Goal: Contribute content: Add original content to the website for others to see

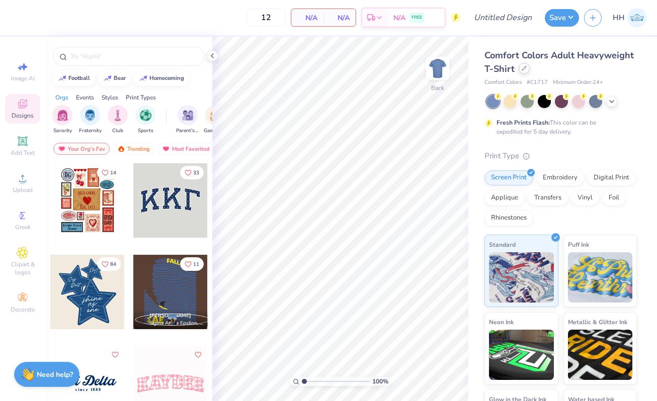
click at [524, 70] on icon at bounding box center [524, 68] width 5 height 5
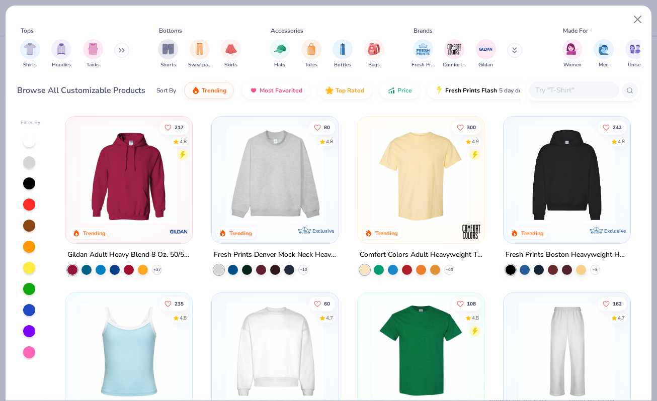
click at [270, 185] on img at bounding box center [275, 175] width 107 height 97
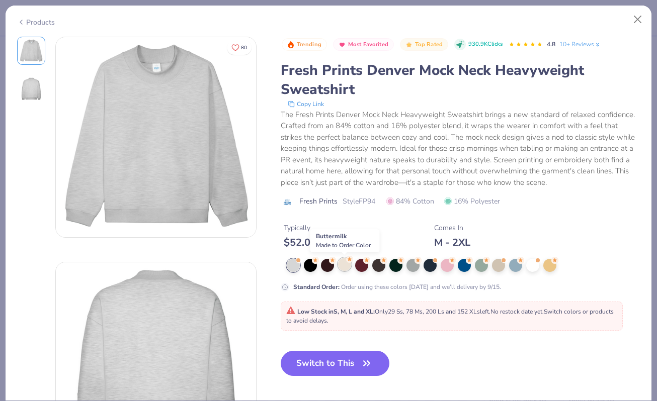
click at [339, 264] on div at bounding box center [344, 264] width 13 height 13
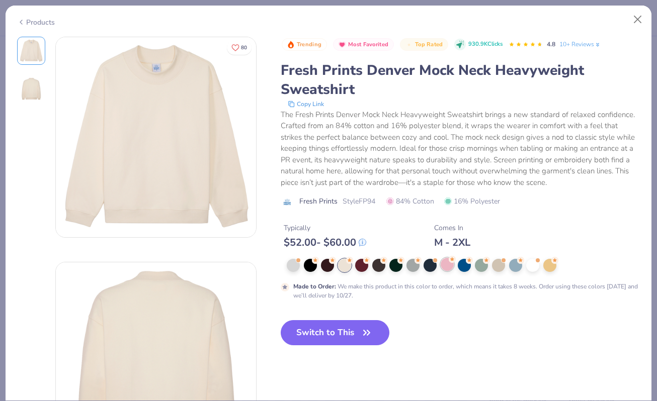
click at [448, 262] on div at bounding box center [447, 264] width 13 height 13
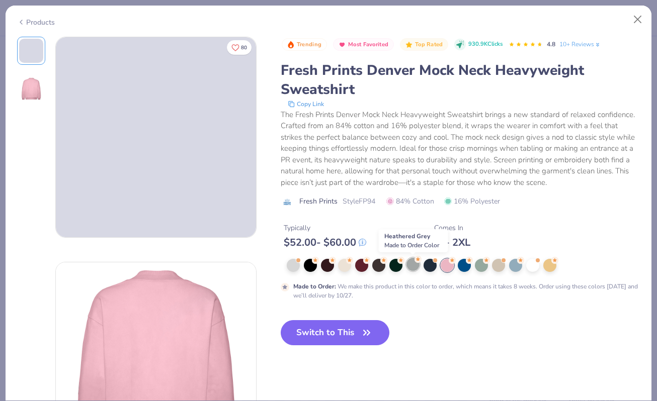
click at [411, 265] on div at bounding box center [412, 264] width 13 height 13
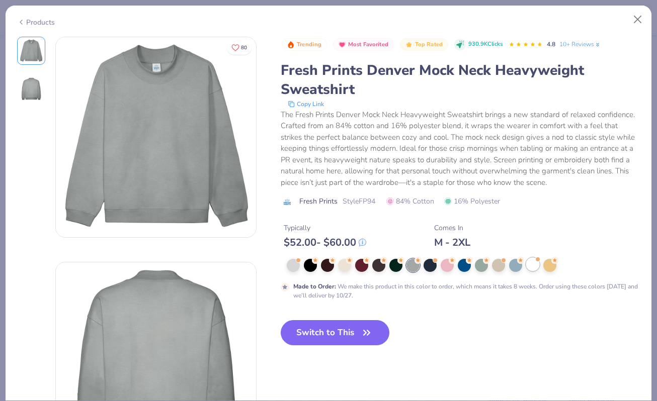
click at [533, 270] on div at bounding box center [532, 264] width 13 height 13
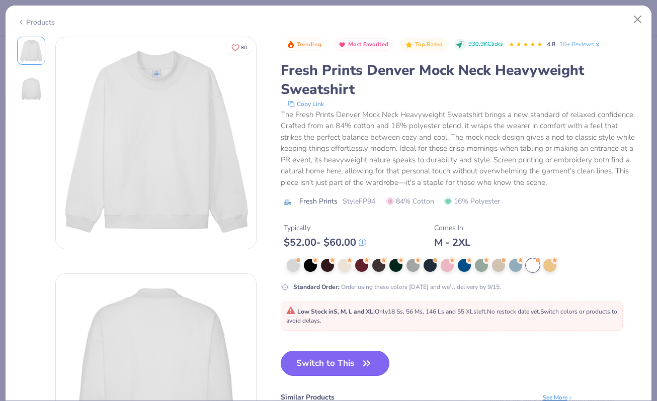
click at [334, 362] on button "Switch to This" at bounding box center [335, 363] width 109 height 25
type input "50"
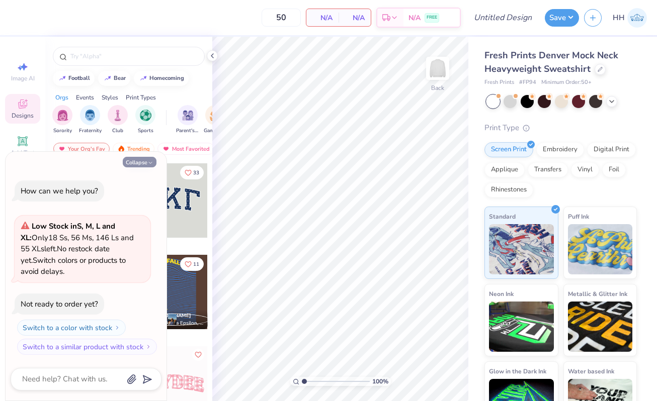
click at [148, 161] on icon "button" at bounding box center [150, 163] width 6 height 6
type textarea "x"
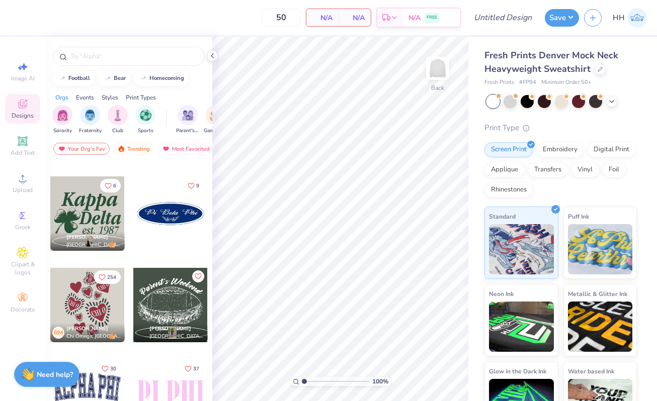
scroll to position [2000, 0]
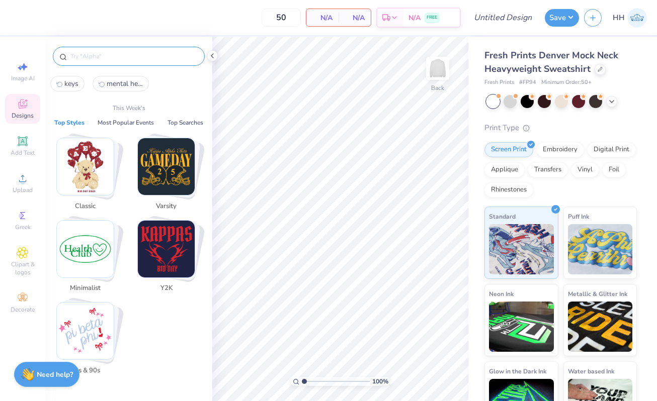
click at [149, 61] on input "text" at bounding box center [133, 56] width 129 height 10
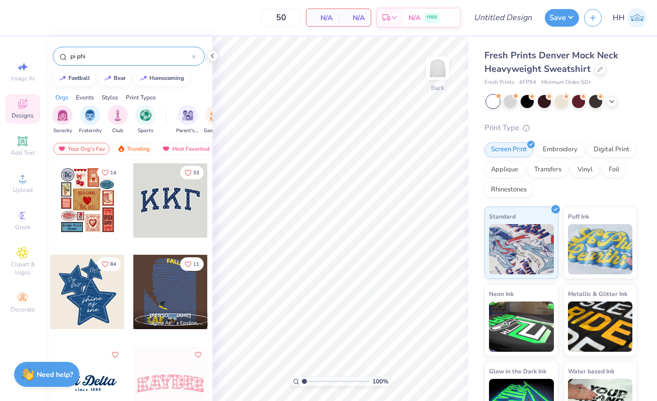
type input "pi phi"
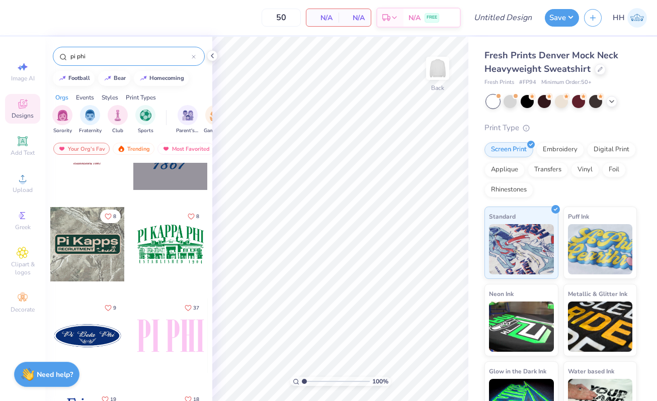
scroll to position [0, 0]
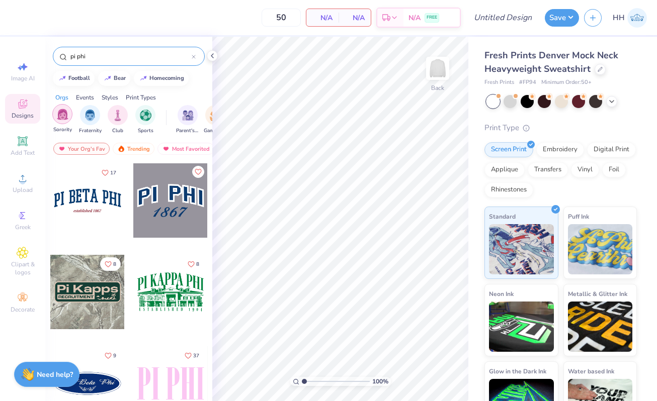
click at [66, 114] on img "filter for Sorority" at bounding box center [63, 115] width 12 height 12
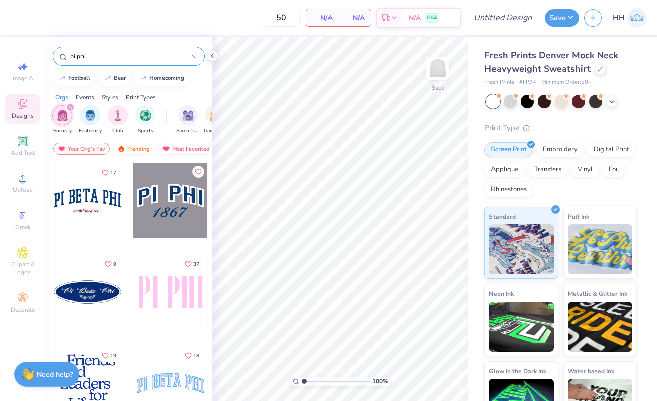
drag, startPoint x: 99, startPoint y: 58, endPoint x: 60, endPoint y: 53, distance: 39.1
click at [60, 53] on div "pi phi" at bounding box center [129, 56] width 152 height 19
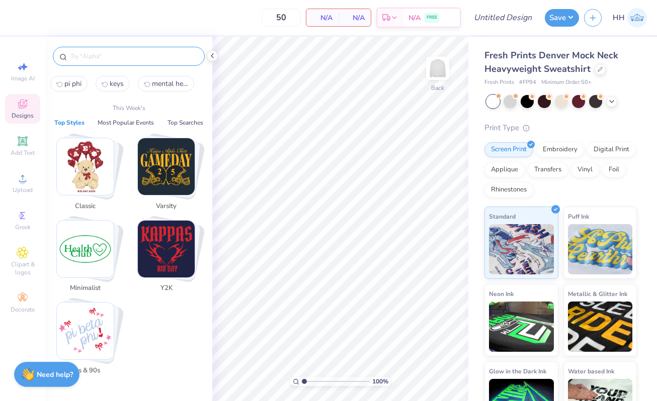
click at [85, 174] on img "Stack Card Button Classic" at bounding box center [85, 166] width 57 height 57
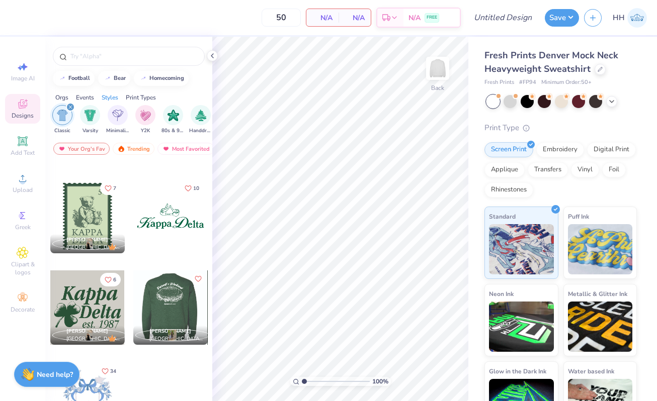
scroll to position [365, 0]
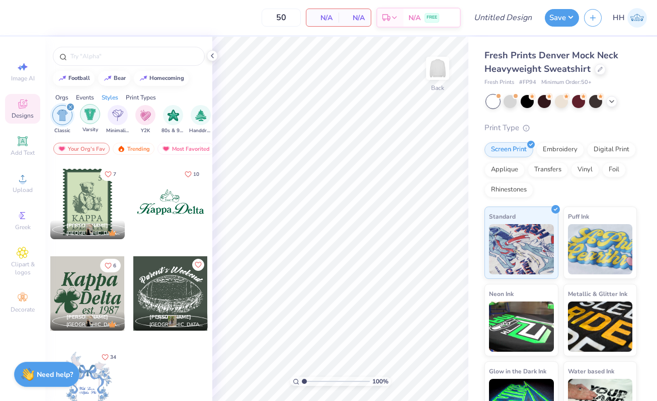
click at [82, 112] on div "filter for Varsity" at bounding box center [90, 114] width 20 height 20
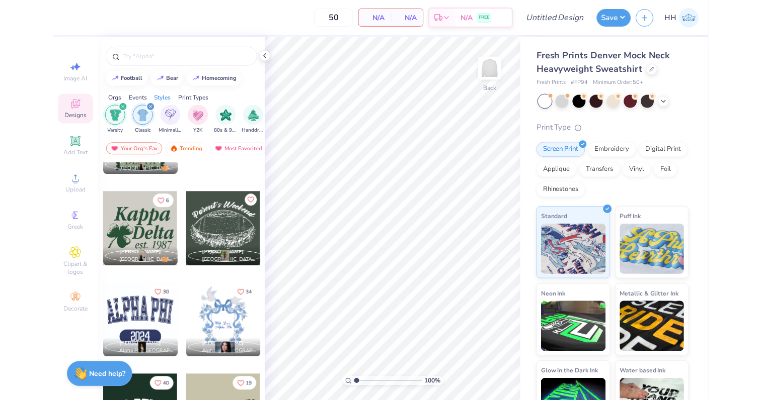
scroll to position [548, 0]
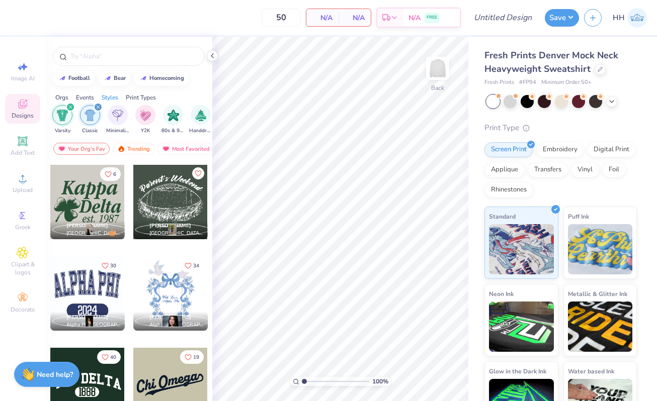
click at [133, 379] on div at bounding box center [95, 385] width 74 height 74
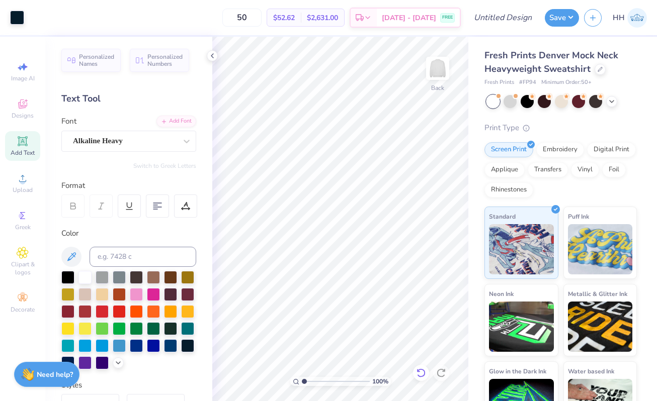
click at [421, 370] on icon at bounding box center [421, 373] width 10 height 10
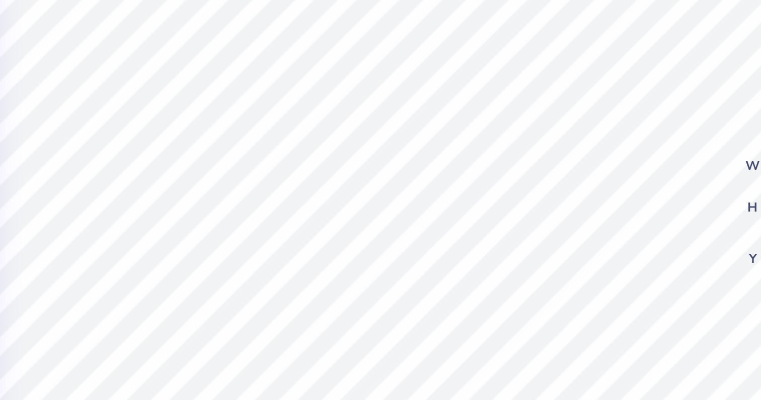
scroll to position [0, 0]
type textarea "C"
type textarea "Pi Beta Phi"
type input "2.65"
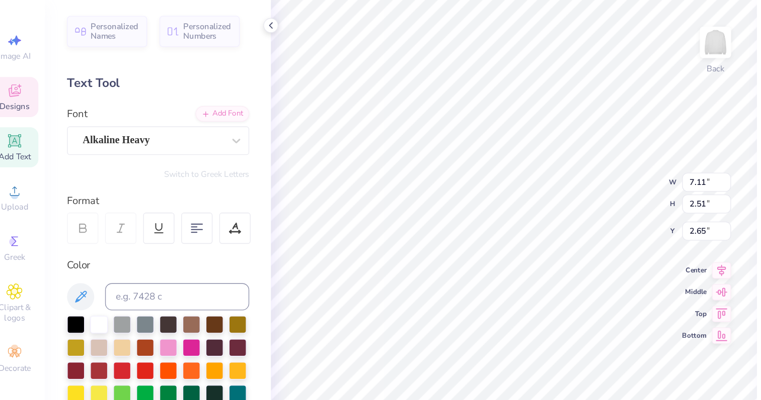
type input "2.58"
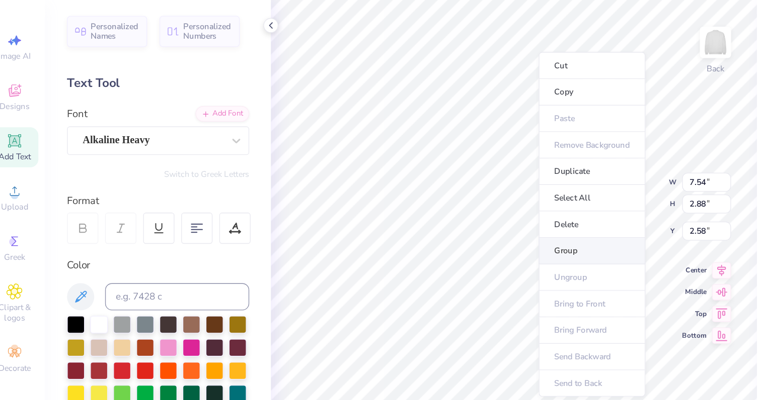
click at [441, 220] on li "Group" at bounding box center [449, 223] width 79 height 20
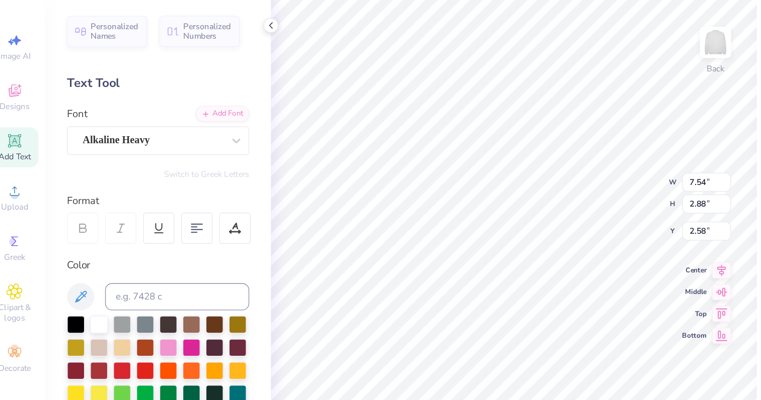
type input "10.68"
type input "4.08"
type input "2.67"
type input "3.00"
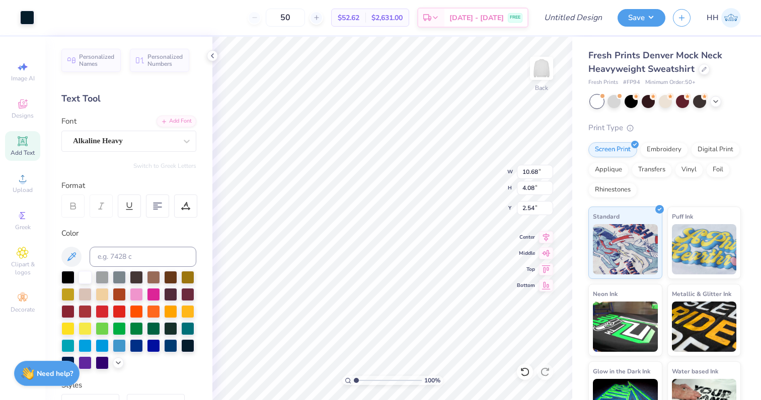
type input "2.54"
type input "2.55"
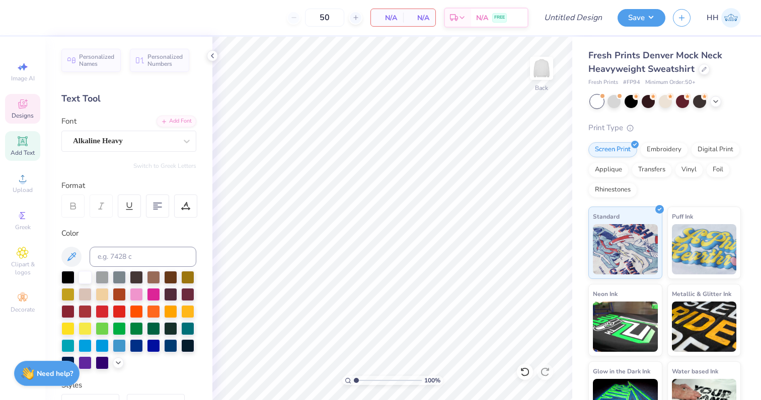
click at [20, 115] on span "Designs" at bounding box center [23, 116] width 22 height 8
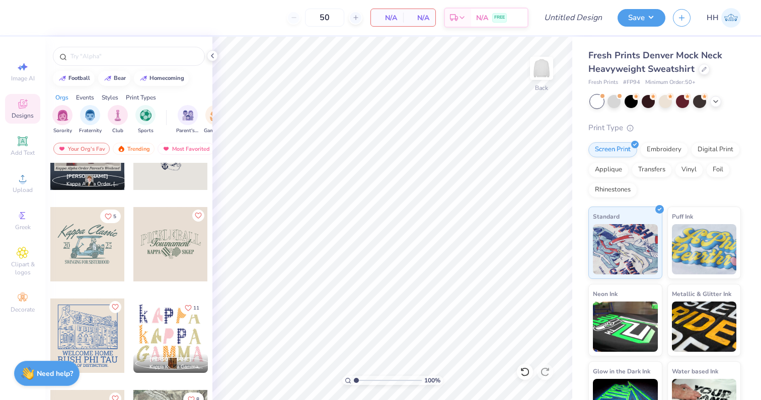
scroll to position [444, 0]
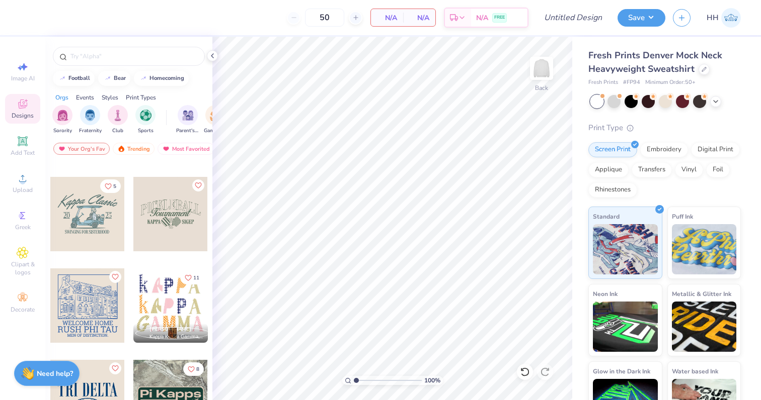
click at [86, 93] on div "Events" at bounding box center [85, 97] width 18 height 9
click at [110, 95] on div "Styles" at bounding box center [110, 97] width 17 height 9
click at [59, 111] on img "filter for Classic" at bounding box center [63, 115] width 12 height 12
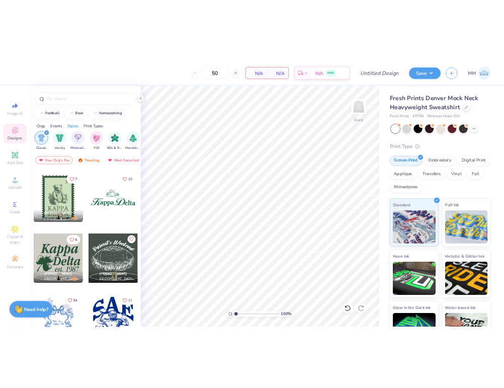
scroll to position [549, 0]
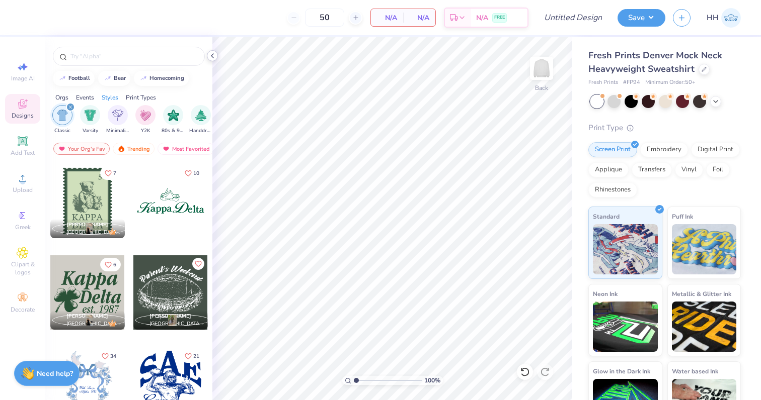
click at [214, 53] on icon at bounding box center [212, 56] width 8 height 8
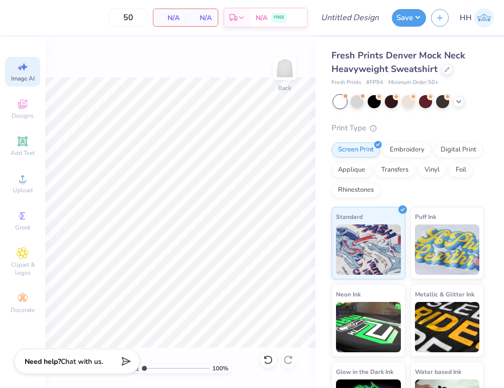
click at [25, 77] on span "Image AI" at bounding box center [23, 78] width 24 height 8
select select "4"
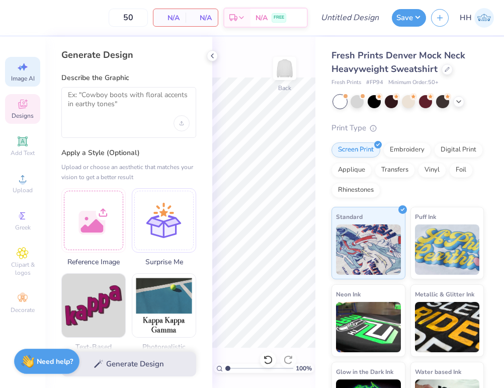
click at [26, 112] on span "Designs" at bounding box center [23, 116] width 22 height 8
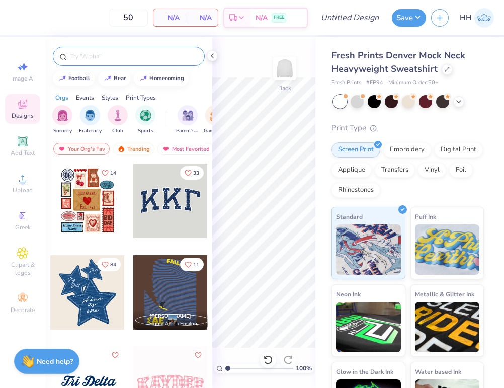
click at [97, 58] on input "text" at bounding box center [133, 56] width 129 height 10
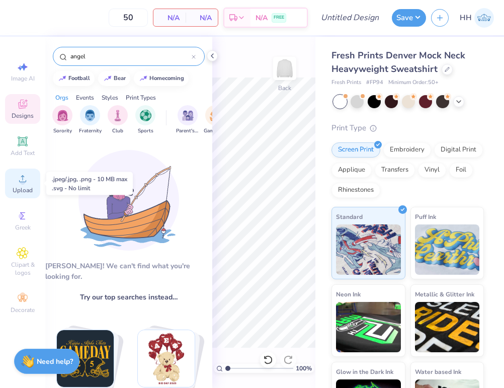
type input "angel"
click at [20, 191] on span "Upload" at bounding box center [23, 190] width 20 height 8
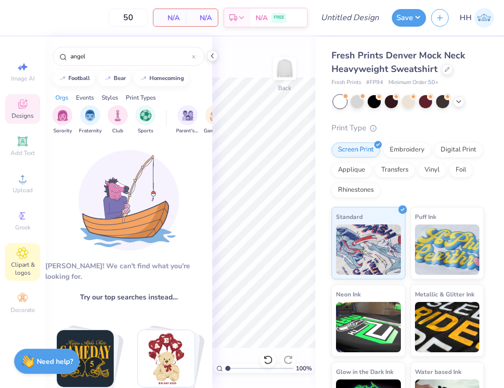
click at [22, 264] on span "Clipart & logos" at bounding box center [22, 269] width 35 height 16
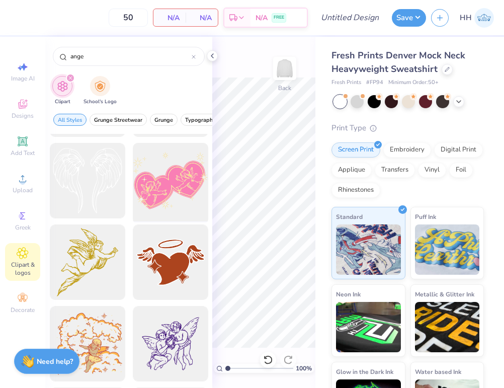
scroll to position [1132, 0]
type input "ange"
click at [214, 54] on icon at bounding box center [212, 56] width 8 height 8
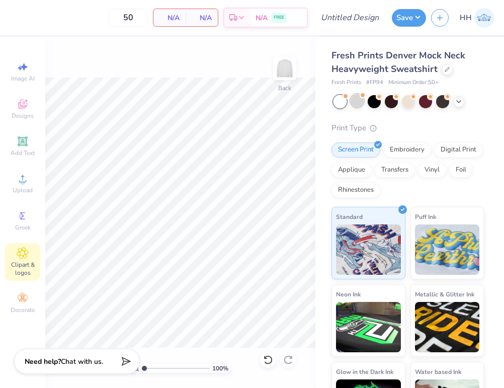
click at [361, 102] on div at bounding box center [357, 100] width 13 height 13
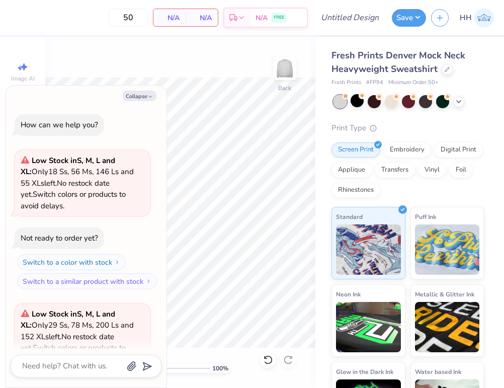
scroll to position [101, 0]
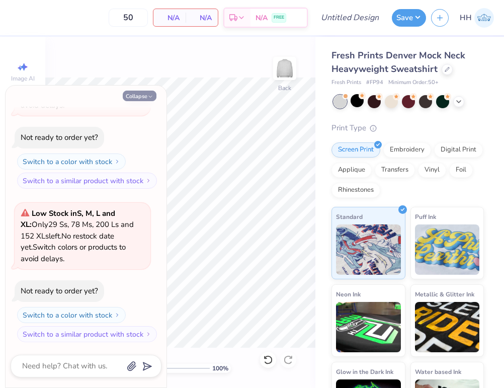
click at [146, 99] on button "Collapse" at bounding box center [140, 96] width 34 height 11
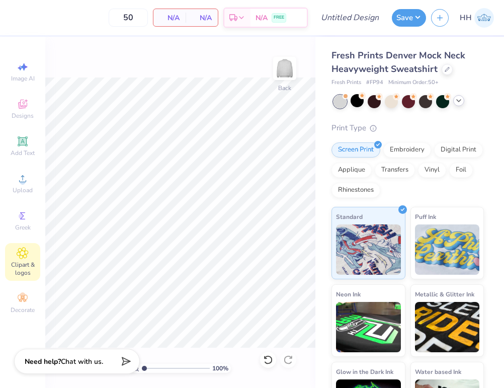
click at [453, 103] on div at bounding box center [408, 101] width 150 height 13
click at [460, 104] on icon at bounding box center [459, 101] width 8 height 8
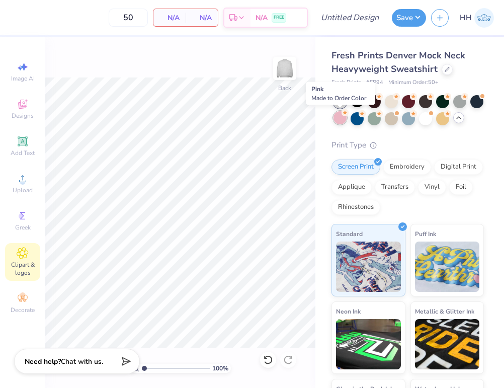
click at [342, 114] on icon at bounding box center [345, 112] width 7 height 7
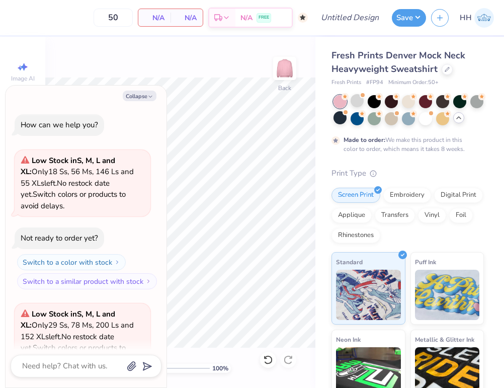
scroll to position [184, 0]
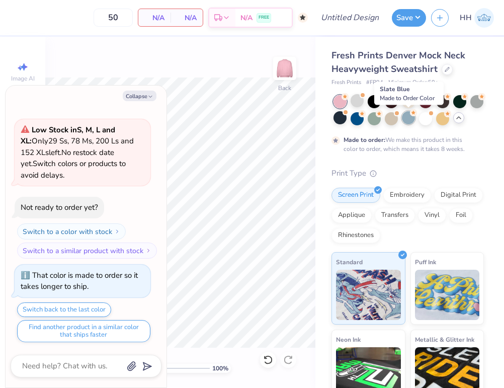
click at [412, 117] on div at bounding box center [408, 117] width 13 height 13
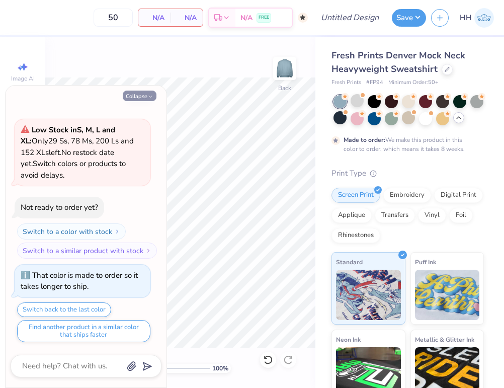
click at [148, 98] on icon "button" at bounding box center [150, 97] width 6 height 6
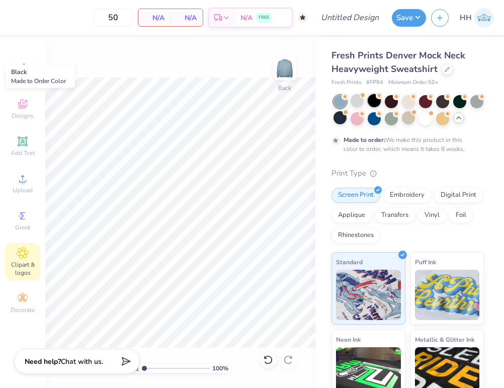
click at [376, 102] on div at bounding box center [374, 100] width 13 height 13
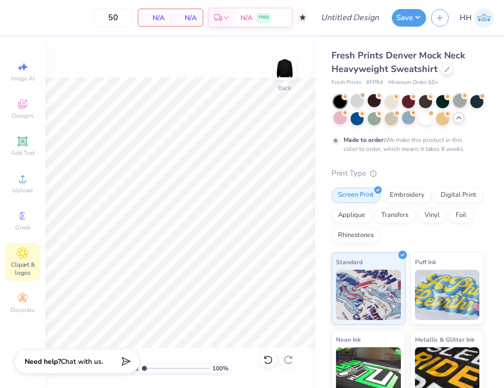
click at [462, 102] on div at bounding box center [459, 100] width 13 height 13
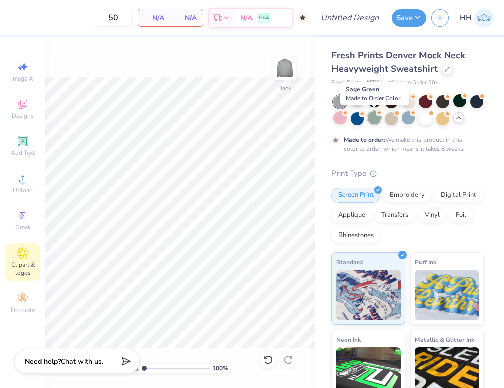
click at [376, 117] on div at bounding box center [374, 117] width 13 height 13
click at [357, 119] on div at bounding box center [357, 117] width 13 height 13
click at [339, 116] on div at bounding box center [339, 117] width 13 height 13
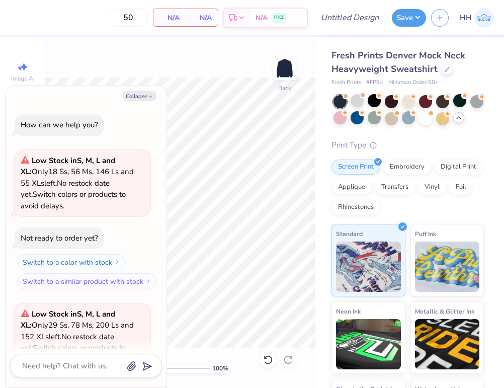
scroll to position [376, 0]
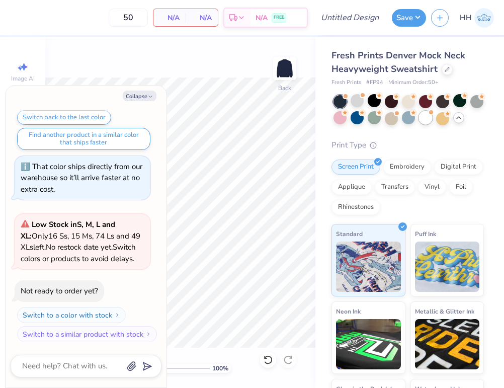
click at [421, 117] on div at bounding box center [425, 117] width 13 height 13
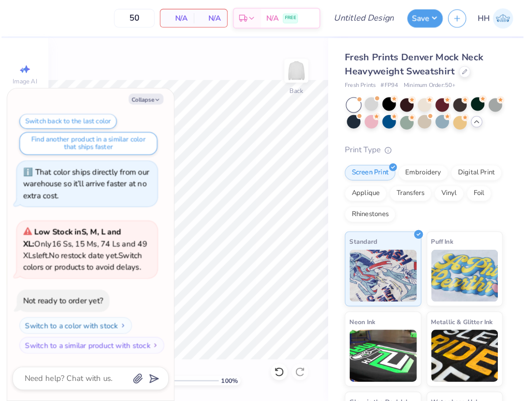
scroll to position [530, 0]
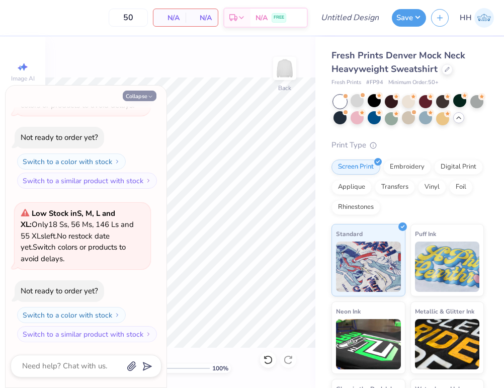
click at [146, 96] on button "Collapse" at bounding box center [140, 96] width 34 height 11
type textarea "x"
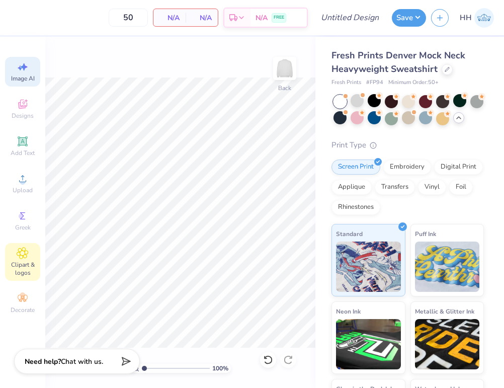
click at [24, 79] on span "Image AI" at bounding box center [23, 78] width 24 height 8
select select "4"
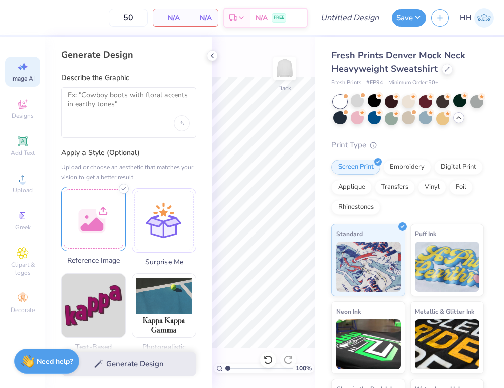
click at [99, 224] on div at bounding box center [93, 219] width 64 height 64
click at [110, 123] on div at bounding box center [128, 112] width 135 height 51
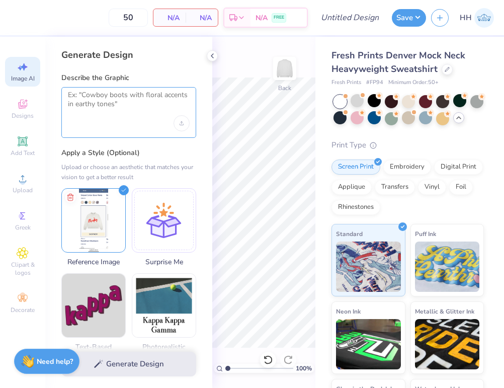
click at [96, 97] on textarea at bounding box center [129, 103] width 122 height 25
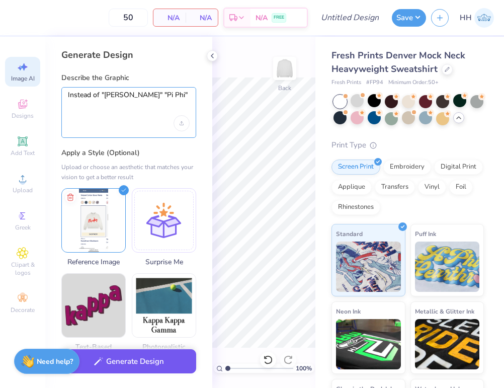
type textarea "Instead of "Parke" "Pi Phi""
click at [136, 364] on button "Generate Design" at bounding box center [128, 361] width 135 height 25
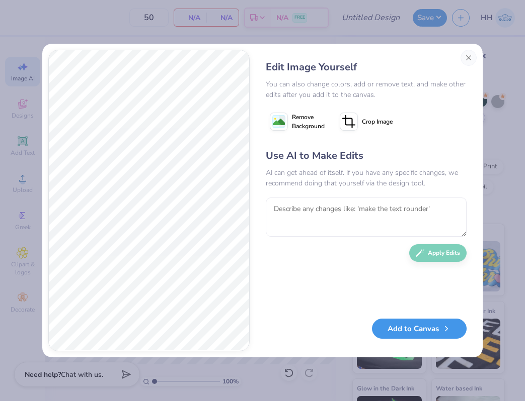
click at [420, 328] on button "Add to Canvas" at bounding box center [419, 329] width 95 height 21
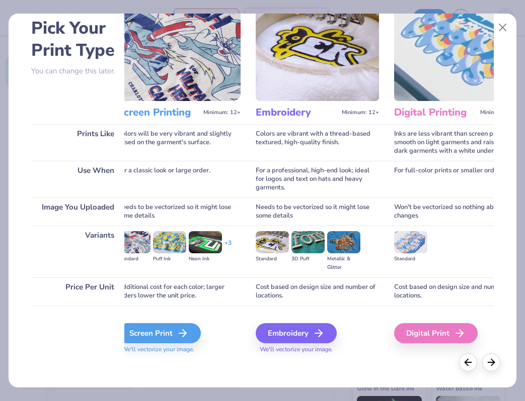
scroll to position [0, 23]
click at [171, 330] on div "Screen Print" at bounding box center [159, 333] width 83 height 20
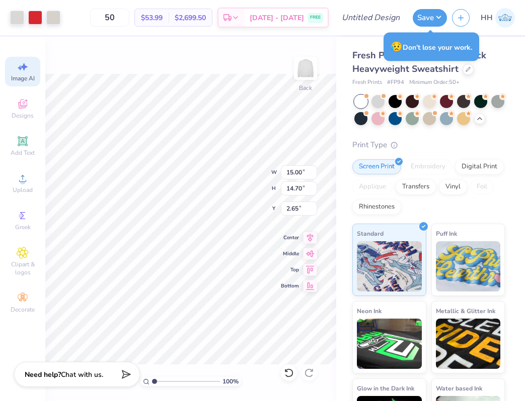
select select "4"
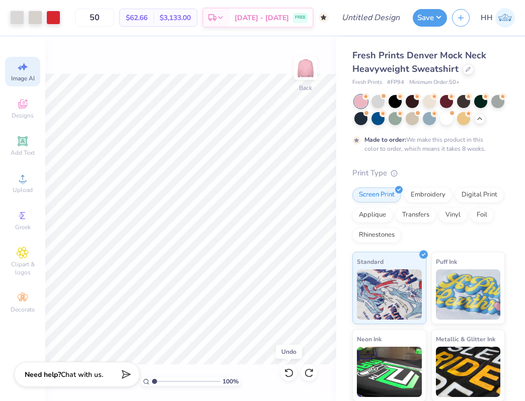
select select "4"
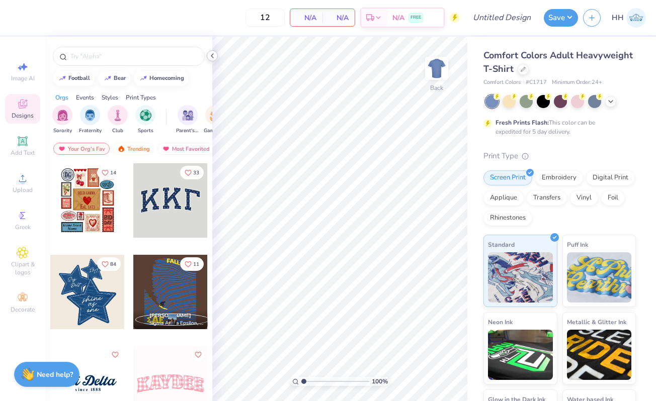
click at [212, 57] on polyline at bounding box center [212, 56] width 2 height 4
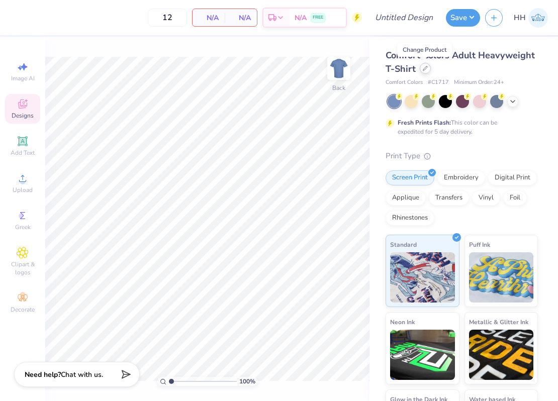
click at [426, 69] on icon at bounding box center [425, 68] width 5 height 5
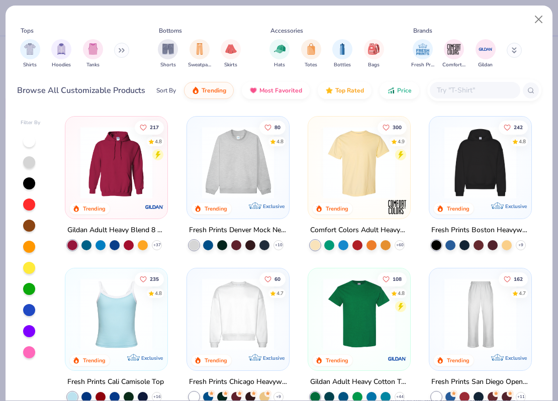
click at [230, 180] on img at bounding box center [238, 163] width 82 height 72
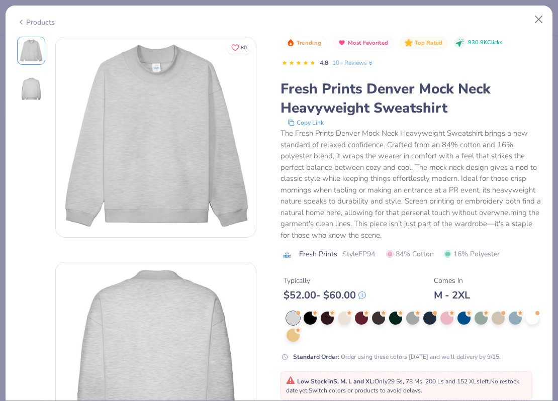
click at [534, 311] on div "Trending Most Favorited Top Rated 930.9K Clicks 4.8 10+ Reviews Fresh Prints De…" at bounding box center [411, 199] width 261 height 325
click at [538, 317] on div at bounding box center [532, 317] width 13 height 13
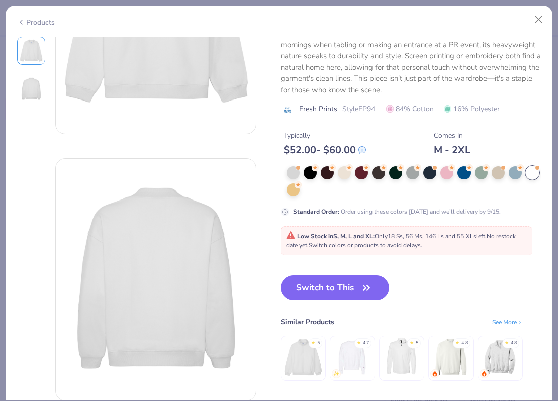
scroll to position [145, 0]
click at [351, 294] on button "Switch to This" at bounding box center [335, 288] width 109 height 25
type input "50"
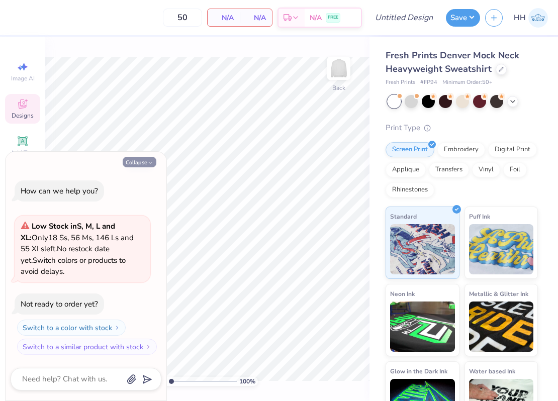
click at [146, 161] on button "Collapse" at bounding box center [140, 162] width 34 height 11
type textarea "x"
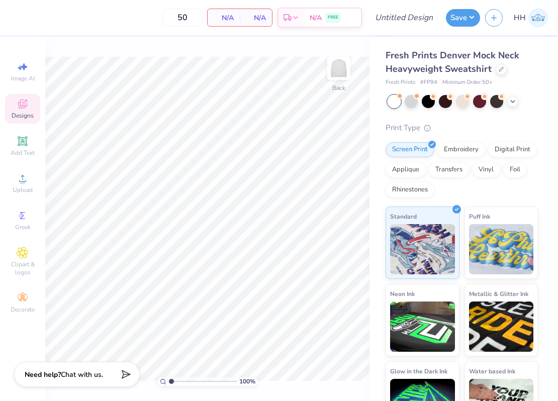
click at [32, 104] on div "Designs" at bounding box center [22, 109] width 35 height 30
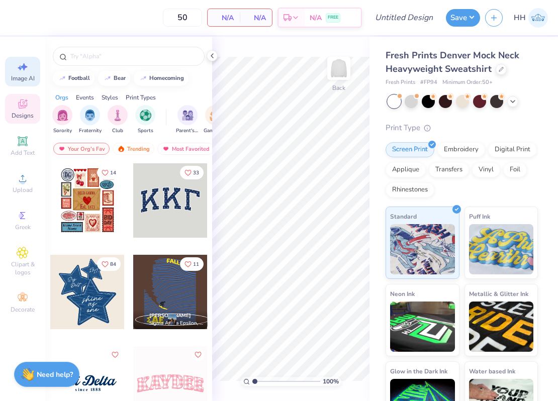
click at [22, 64] on icon at bounding box center [23, 67] width 12 height 12
select select "4"
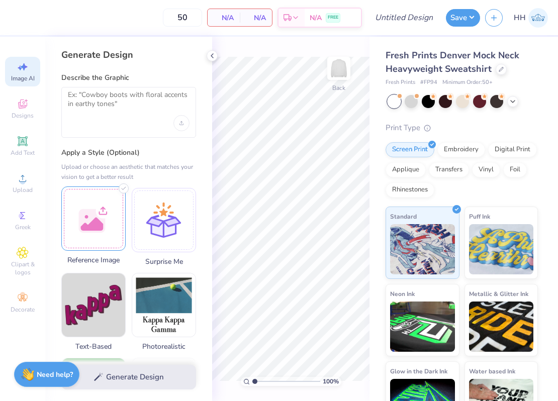
click at [90, 218] on div at bounding box center [93, 219] width 64 height 64
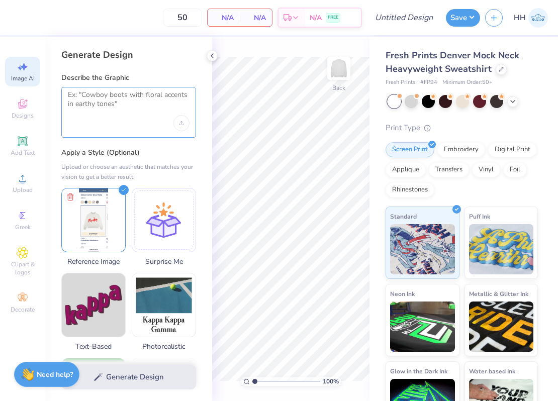
click at [132, 96] on textarea at bounding box center [129, 103] width 122 height 25
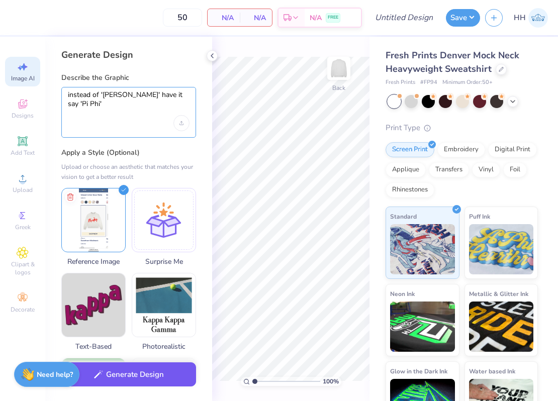
type textarea "instead of '[PERSON_NAME]' have it say 'Pi Phi'"
click at [164, 373] on button "Generate Design" at bounding box center [128, 375] width 135 height 25
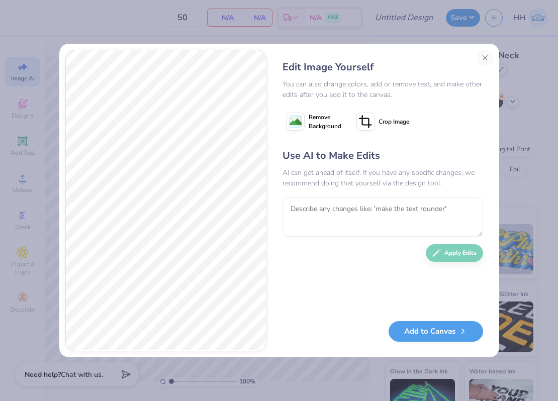
click at [322, 120] on span "Remove Background" at bounding box center [325, 122] width 33 height 18
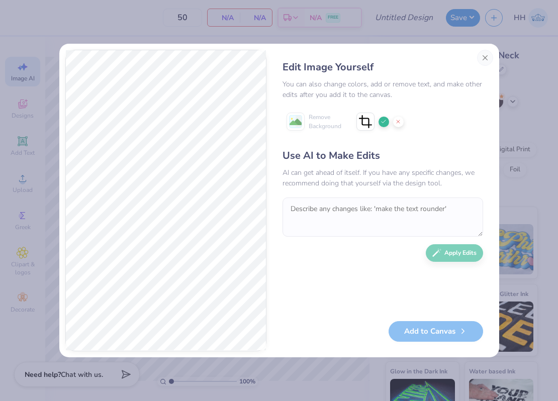
click at [383, 119] on icon at bounding box center [384, 122] width 6 height 6
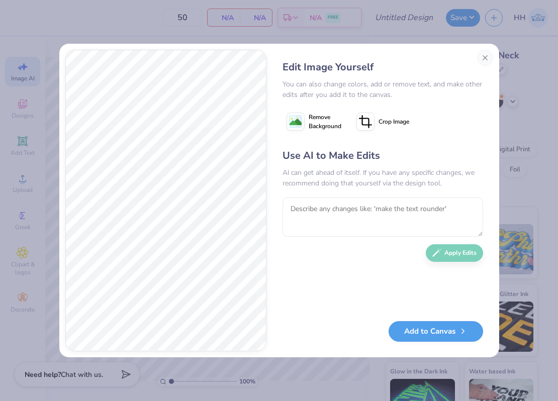
click at [324, 121] on span "Remove Background" at bounding box center [325, 122] width 33 height 18
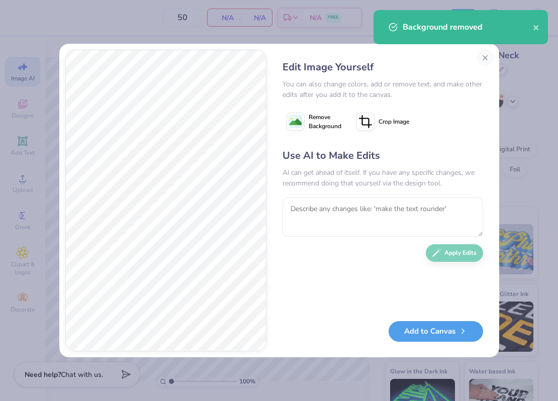
click at [372, 113] on icon at bounding box center [366, 122] width 18 height 18
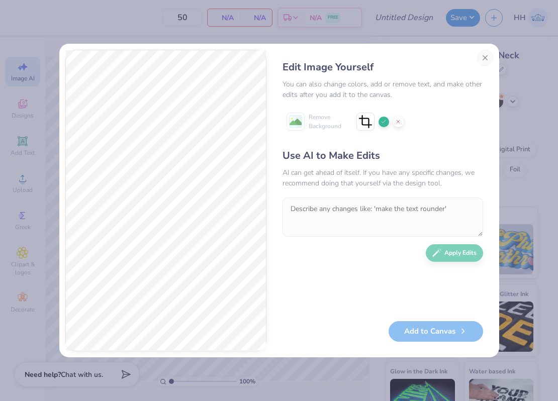
click at [384, 124] on icon at bounding box center [384, 122] width 6 height 6
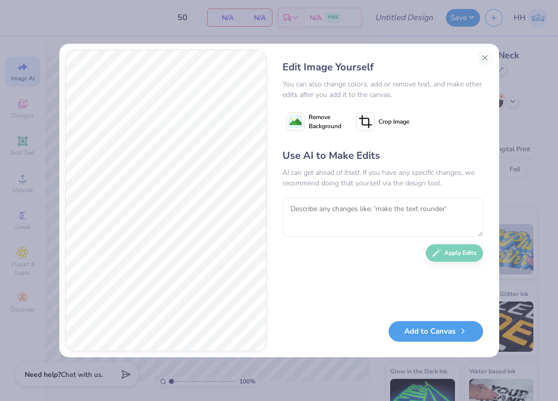
click at [320, 118] on span "Remove Background" at bounding box center [325, 122] width 33 height 18
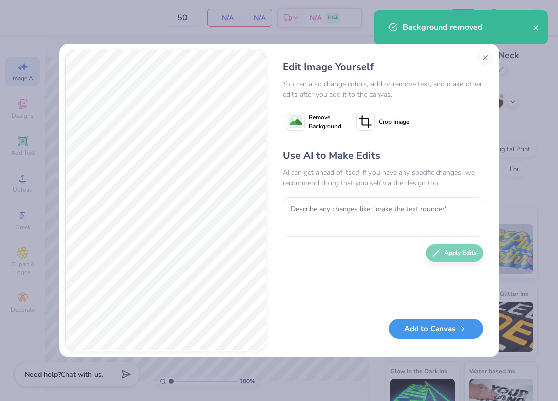
click at [430, 330] on button "Add to Canvas" at bounding box center [436, 329] width 95 height 21
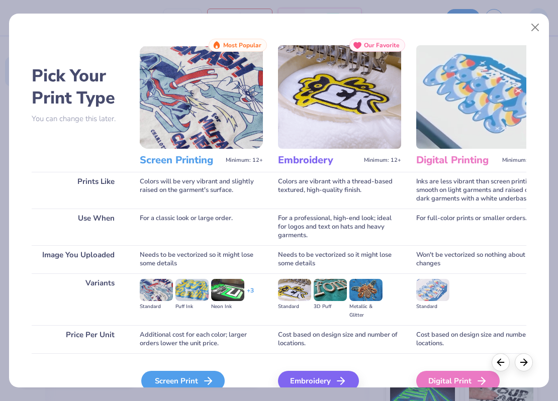
click at [198, 373] on div "Screen Print" at bounding box center [182, 381] width 83 height 20
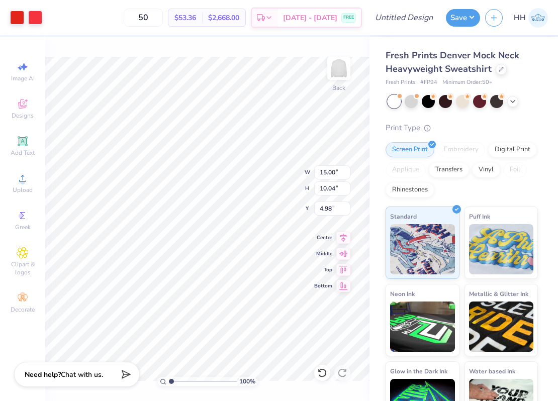
click at [267, 165] on div "100 % Back W 15.00 15.00 " H 10.04 10.04 " Y 4.98 4.98 " Center Middle Top Bott…" at bounding box center [207, 219] width 324 height 365
type input "3.00"
type input "12.23"
type input "8.18"
type input "4.85"
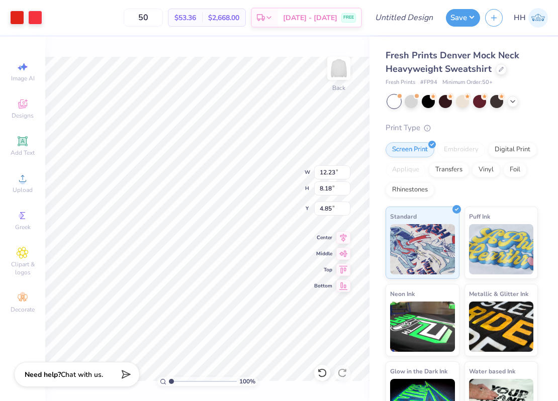
type input "11.76"
type input "9.29"
type input "4.24"
type input "1.10"
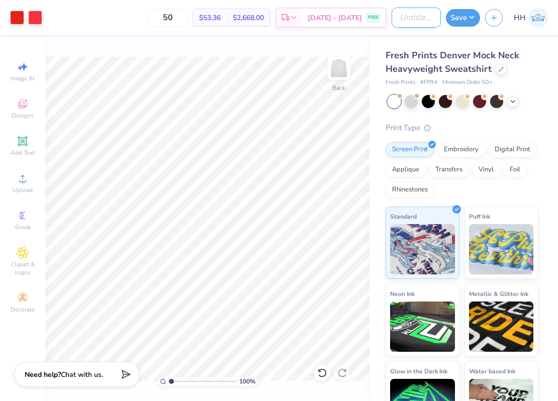
click at [415, 25] on input "Design Title" at bounding box center [416, 18] width 49 height 20
type input "Pi Phi Hearts Mockneck"
click at [465, 18] on button "Save" at bounding box center [463, 17] width 34 height 18
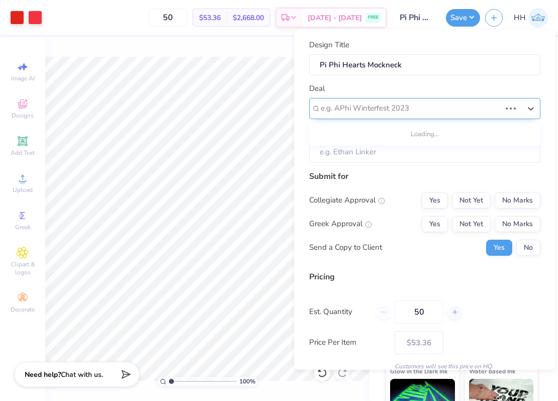
click at [399, 110] on div at bounding box center [411, 109] width 180 height 14
type input "p"
type input "P"
click at [438, 112] on div at bounding box center [421, 109] width 200 height 14
click at [368, 150] on input "Client" at bounding box center [424, 152] width 231 height 22
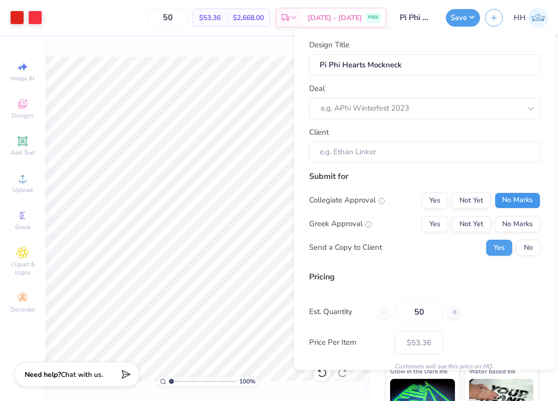
click at [514, 200] on button "No Marks" at bounding box center [518, 201] width 46 height 16
click at [440, 220] on button "Yes" at bounding box center [435, 224] width 26 height 16
type input "$53.36"
click at [528, 244] on button "No" at bounding box center [529, 248] width 24 height 16
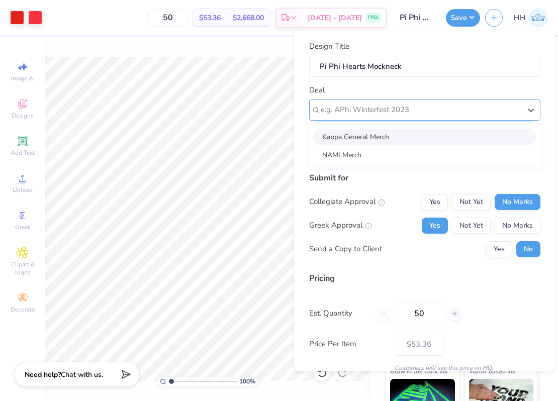
click at [370, 107] on div at bounding box center [421, 110] width 200 height 14
click at [374, 137] on div "Kappa General Merch" at bounding box center [424, 136] width 223 height 17
type input "[PERSON_NAME]"
type input "$63.28"
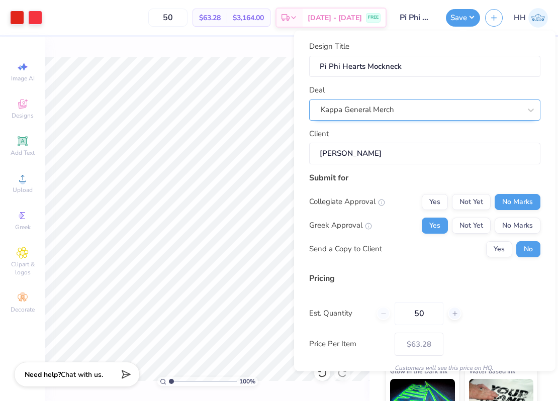
click at [392, 103] on div at bounding box center [421, 110] width 200 height 14
